Goal: Navigation & Orientation: Find specific page/section

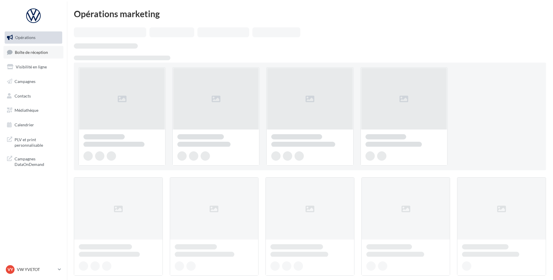
click at [35, 54] on span "Boîte de réception" at bounding box center [31, 51] width 33 height 5
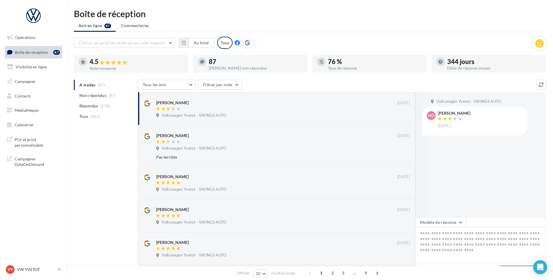
click at [33, 275] on div "VY VW YVETOT vw-yve-vau" at bounding box center [33, 272] width 67 height 16
click at [31, 268] on p "VW YVETOT" at bounding box center [36, 269] width 39 height 6
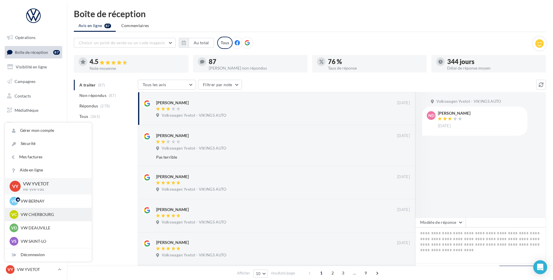
click at [44, 214] on p "VW CHERBOURG" at bounding box center [53, 214] width 64 height 6
